Goal: Use online tool/utility: Utilize a website feature to perform a specific function

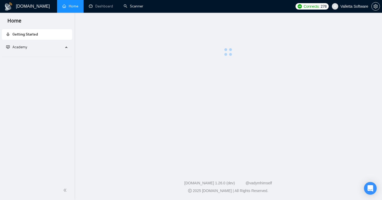
click at [124, 8] on link "Scanner" at bounding box center [134, 6] width 20 height 5
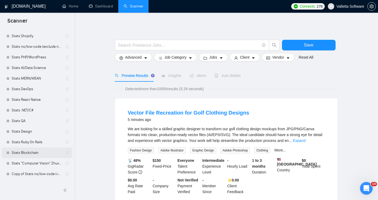
scroll to position [313, 0]
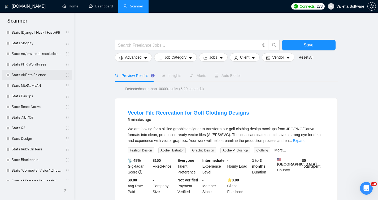
click at [32, 77] on link "Stats AI/Data Science" at bounding box center [37, 75] width 50 height 11
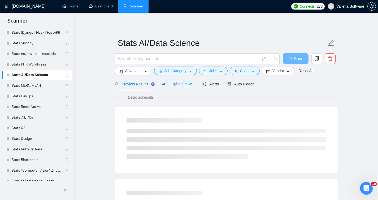
click at [164, 85] on icon "area-chart" at bounding box center [163, 84] width 4 height 4
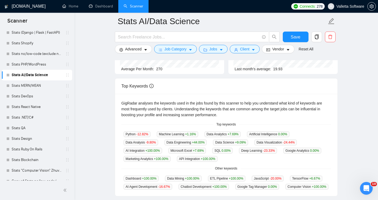
scroll to position [85, 0]
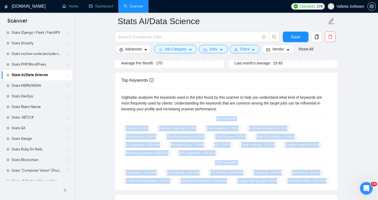
drag, startPoint x: 214, startPoint y: 118, endPoint x: 177, endPoint y: 192, distance: 82.5
click at [177, 190] on div "GigRadar analyses the keywords used in the jobs found by this scanner to help y…" at bounding box center [226, 139] width 222 height 102
copy div "Top keywords Python -12.82 % Machine Learning +1.16 % Data Analytics +7.69 % Ar…"
